Goal: Find specific page/section: Find specific page/section

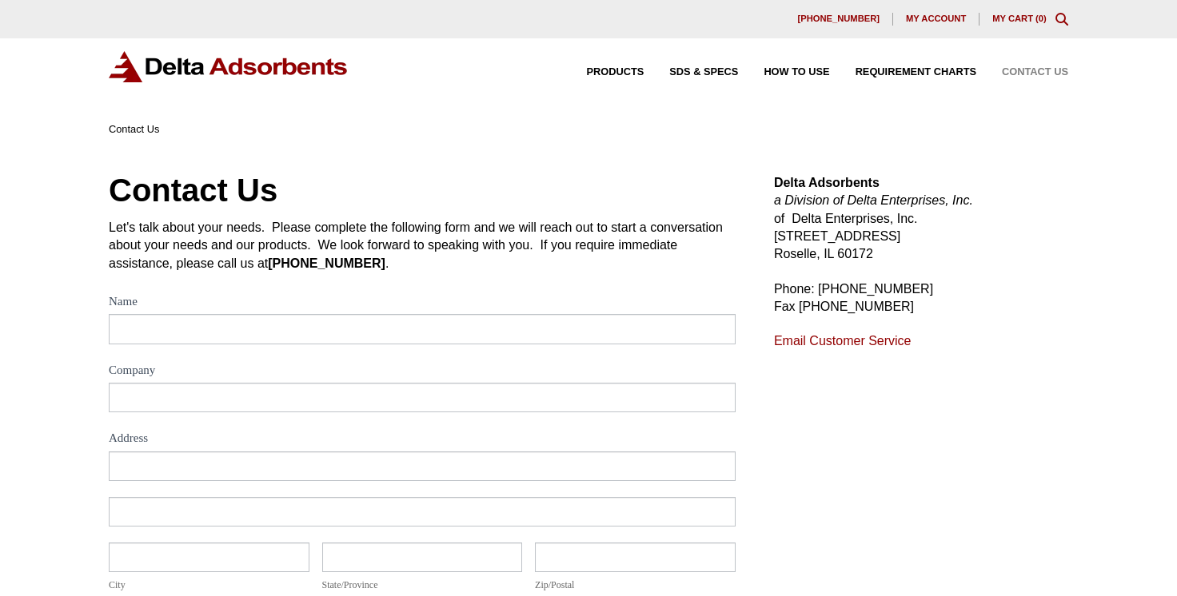
click at [913, 17] on span "My account" at bounding box center [936, 18] width 60 height 9
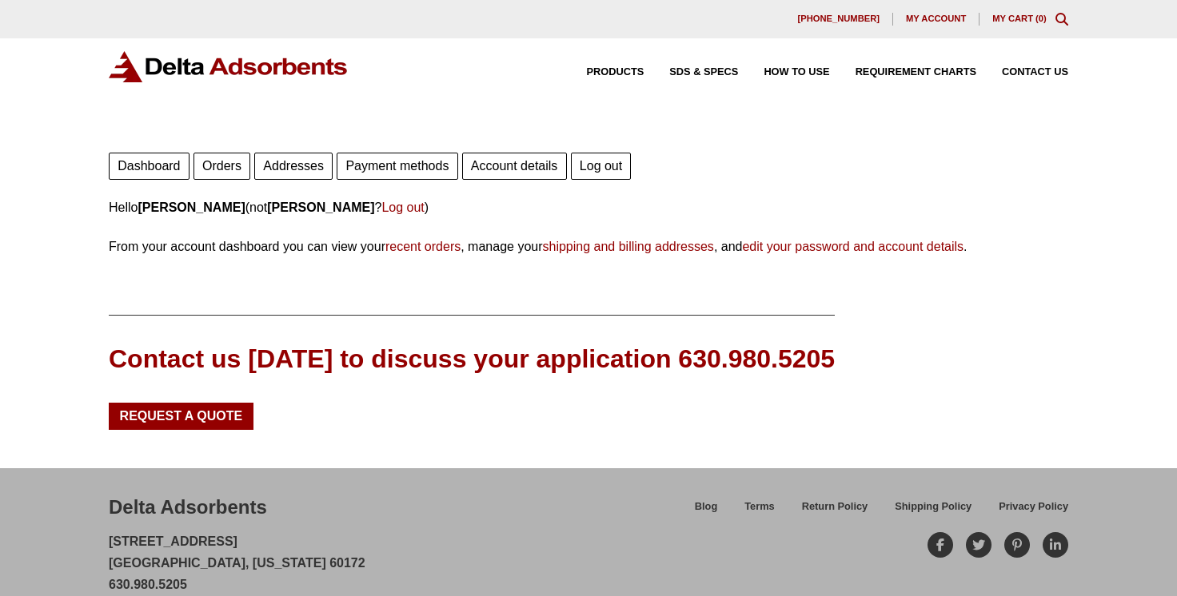
click at [1057, 18] on icon "Toggle Modal Content" at bounding box center [1061, 19] width 13 height 13
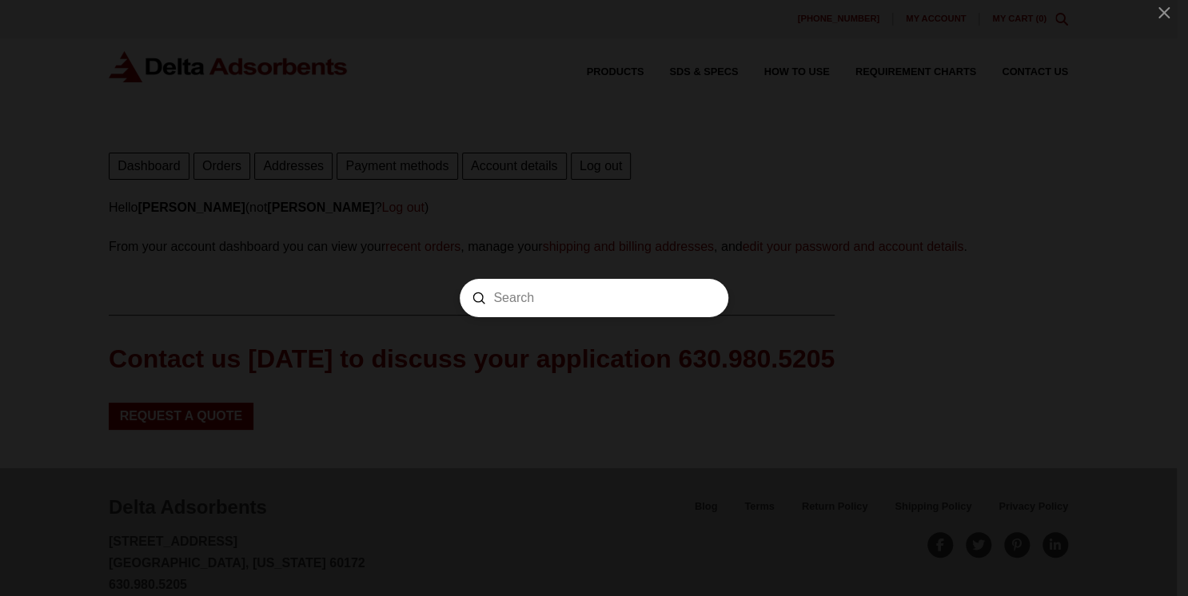
paste input "ACG12X40"
type input "ACG12X40"
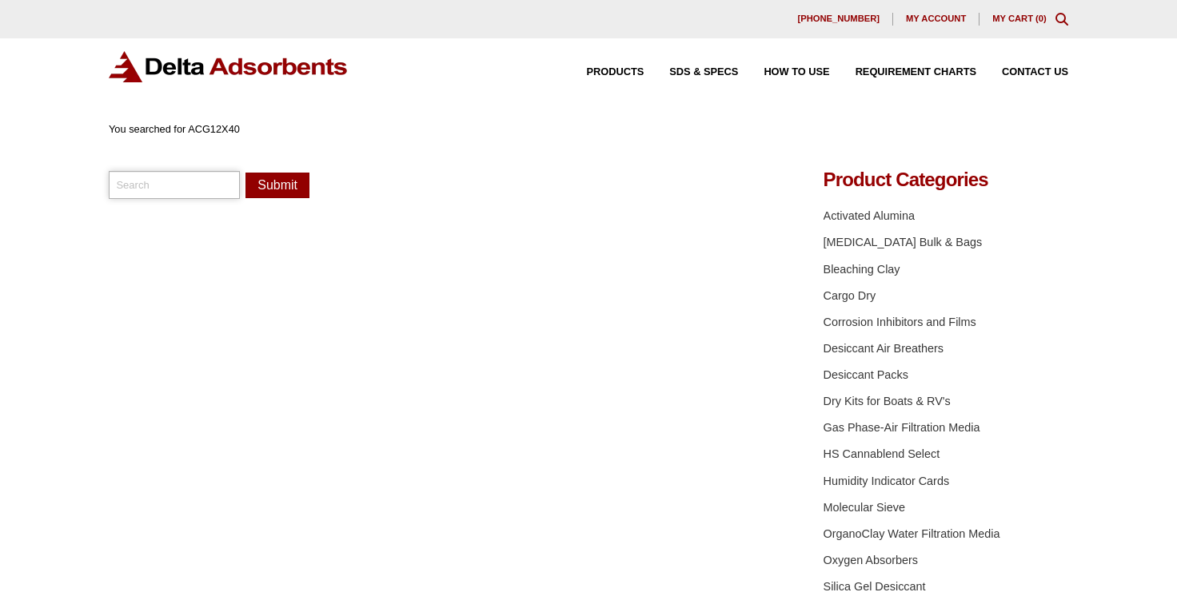
click at [130, 183] on input "search" at bounding box center [174, 184] width 131 height 27
paste input "ACG12X40"
type input "ACG12X40"
click at [271, 177] on button "Submit" at bounding box center [277, 186] width 64 height 26
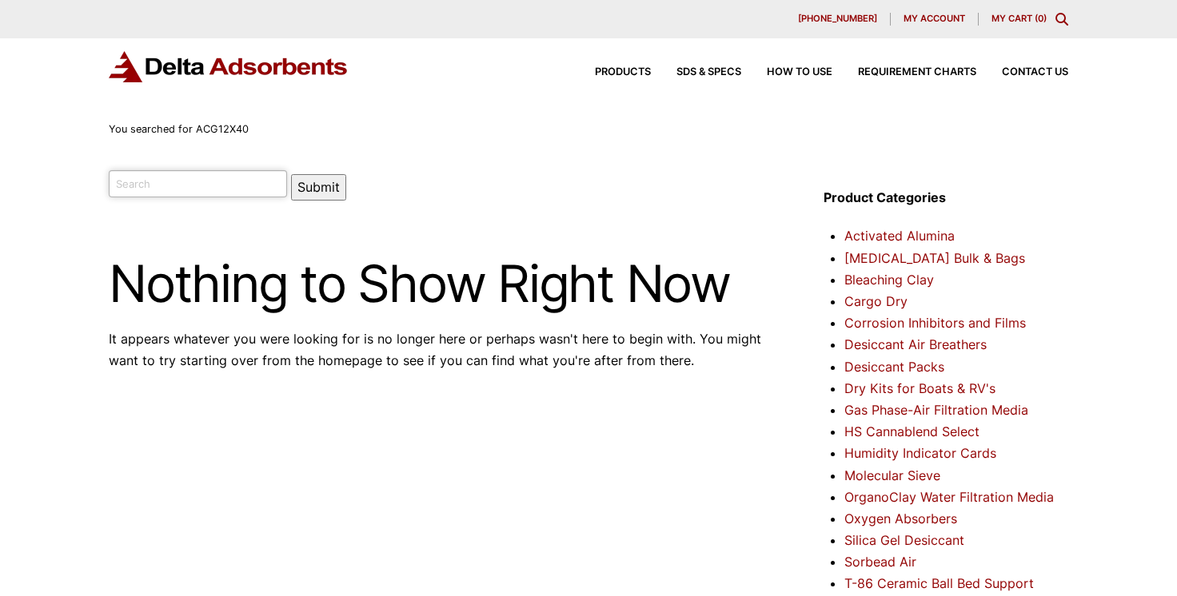
click at [139, 184] on input "search" at bounding box center [198, 183] width 178 height 27
